Goal: Task Accomplishment & Management: Manage account settings

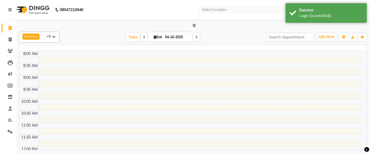
select select "en"
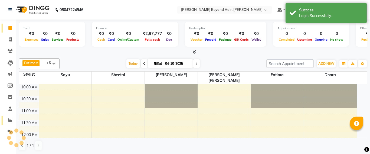
click at [9, 117] on span at bounding box center [9, 120] width 9 height 6
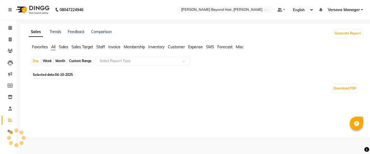
click at [101, 47] on span "Staff" at bounding box center [100, 46] width 9 height 5
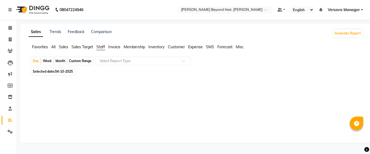
click at [79, 61] on div "Custom Range" at bounding box center [80, 61] width 25 height 8
select select "10"
select select "2025"
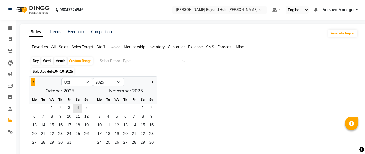
click at [31, 80] on button "Previous month" at bounding box center [33, 82] width 4 height 9
select select "9"
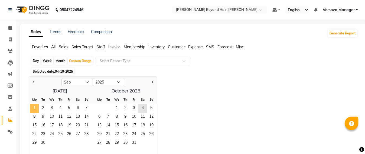
click at [36, 109] on span "1" at bounding box center [34, 108] width 9 height 9
click at [44, 145] on span "30" at bounding box center [43, 142] width 9 height 9
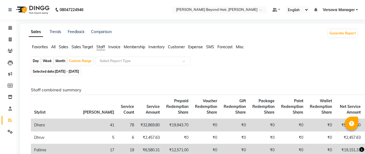
click at [63, 46] on span "Sales" at bounding box center [63, 46] width 9 height 5
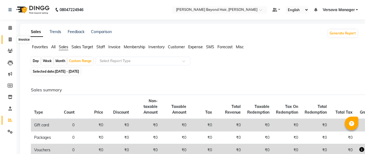
click at [6, 37] on span at bounding box center [9, 40] width 9 height 6
select select "service"
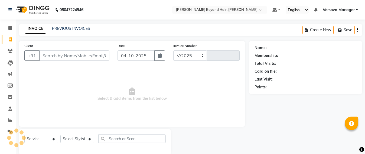
scroll to position [9, 0]
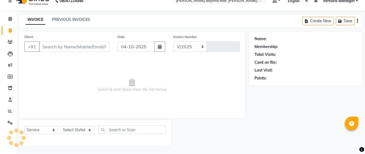
select select "6352"
type input "1241"
click at [80, 22] on div "PREVIOUS INVOICES" at bounding box center [71, 20] width 38 height 6
select select "48071"
click at [80, 21] on link "PREVIOUS INVOICES" at bounding box center [71, 19] width 38 height 5
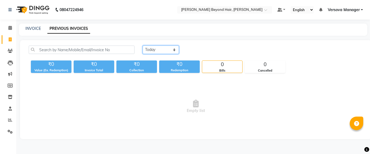
click at [174, 48] on select "[DATE] [DATE] Custom Range" at bounding box center [161, 49] width 36 height 8
select select "yesterday"
click at [143, 45] on select "[DATE] [DATE] Custom Range" at bounding box center [161, 49] width 36 height 8
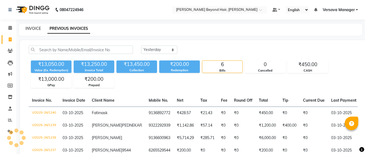
click at [36, 27] on link "INVOICE" at bounding box center [32, 28] width 15 height 5
select select "service"
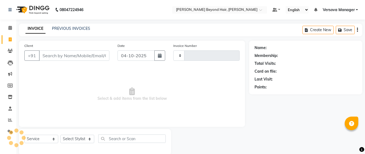
scroll to position [9, 0]
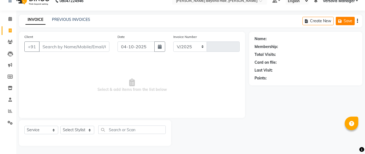
select select "6352"
type input "1241"
select select "48071"
click at [357, 1] on link "Versova Manager" at bounding box center [339, 1] width 35 height 6
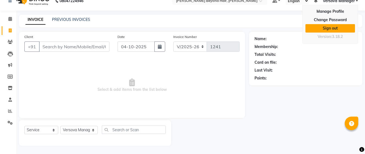
click at [338, 26] on link "Sign out" at bounding box center [329, 28] width 49 height 8
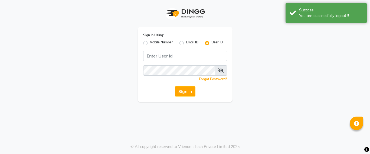
click at [150, 44] on label "Mobile Number" at bounding box center [161, 43] width 23 height 6
click at [150, 43] on input "Mobile Number" at bounding box center [152, 42] width 4 height 4
radio input "true"
radio input "false"
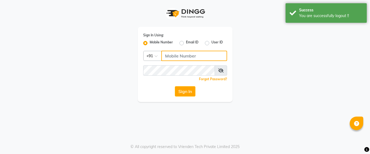
click at [166, 52] on input "Username" at bounding box center [194, 56] width 66 height 10
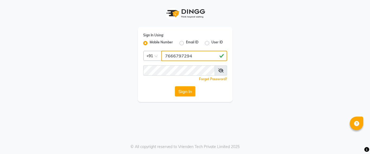
type input "7666797294"
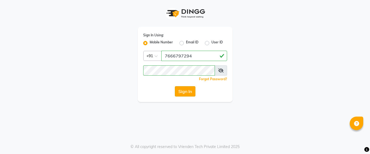
click at [186, 94] on button "Sign In" at bounding box center [185, 91] width 21 height 10
